Goal: Task Accomplishment & Management: Use online tool/utility

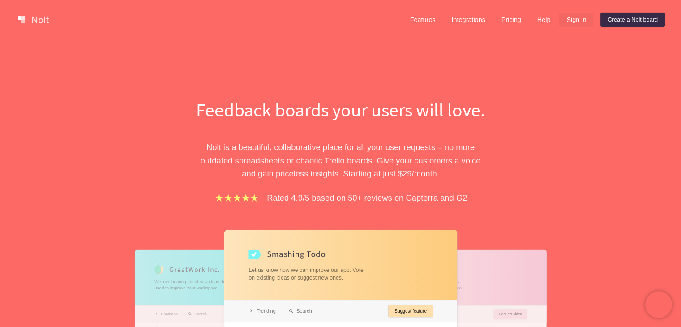
click at [576, 21] on link "Sign in" at bounding box center [576, 20] width 34 height 14
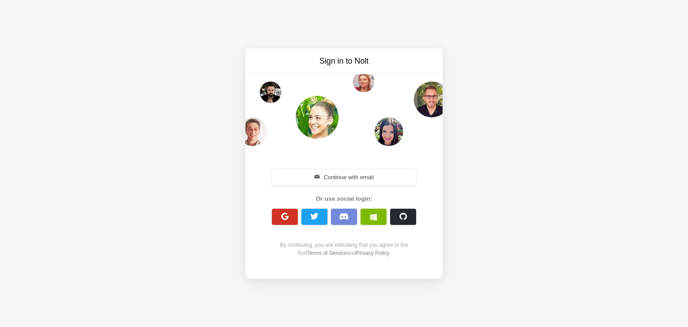
click at [282, 214] on span "button" at bounding box center [285, 216] width 9 height 9
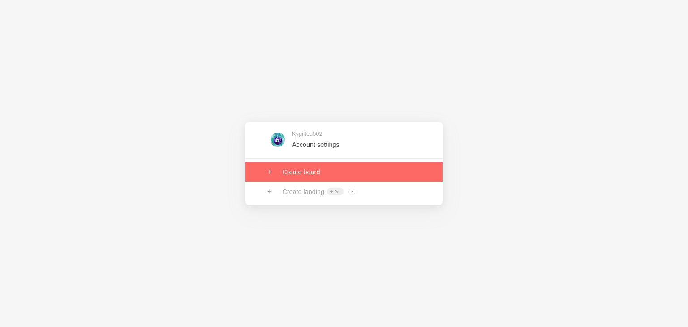
click at [331, 175] on link at bounding box center [343, 172] width 197 height 20
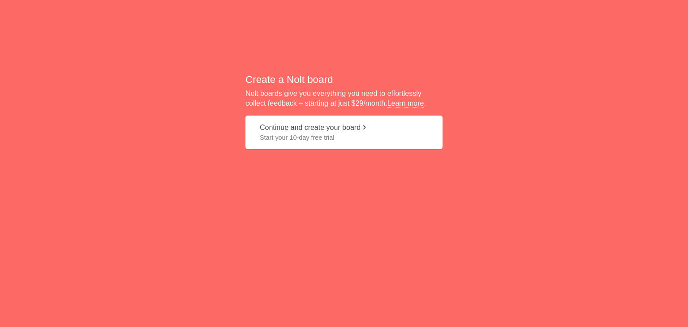
click at [329, 135] on span "Start your 10-day free trial" at bounding box center [344, 137] width 168 height 9
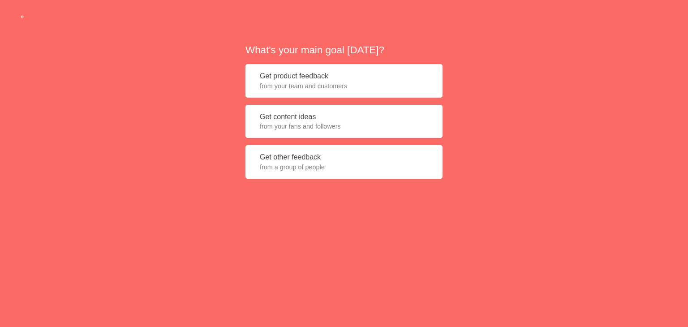
click at [550, 161] on div "What's your main goal today? Get product feedback from your team and customers …" at bounding box center [344, 114] width 688 height 229
click at [17, 15] on button "button" at bounding box center [22, 17] width 27 height 16
